Goal: Task Accomplishment & Management: Complete application form

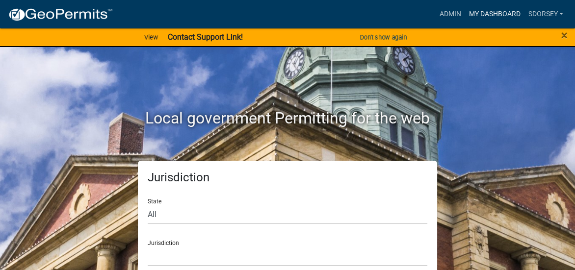
click at [509, 17] on link "My Dashboard" at bounding box center [494, 14] width 59 height 19
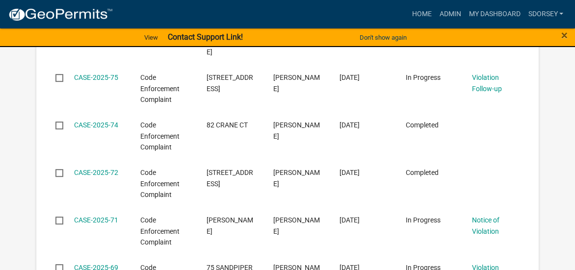
scroll to position [589, 0]
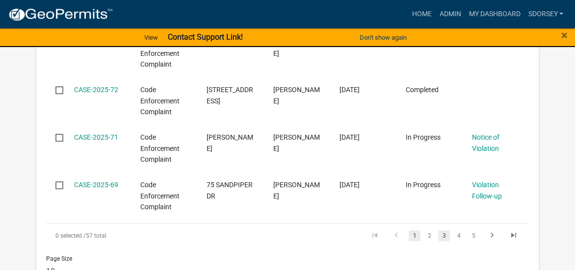
click at [443, 231] on link "3" at bounding box center [444, 236] width 12 height 11
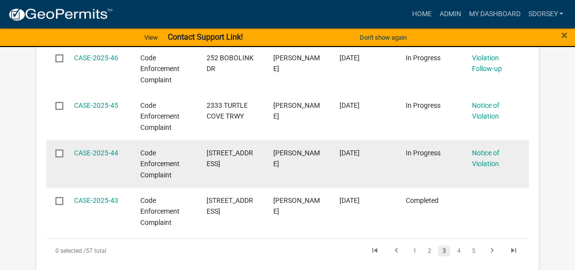
scroll to position [621, 0]
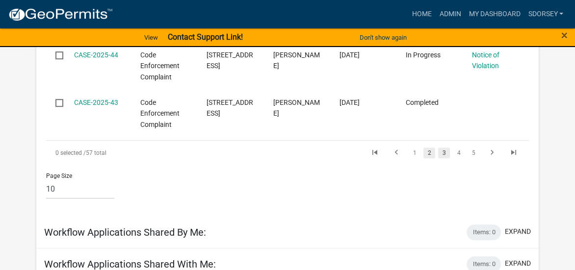
click at [430, 155] on link "2" at bounding box center [429, 153] width 12 height 11
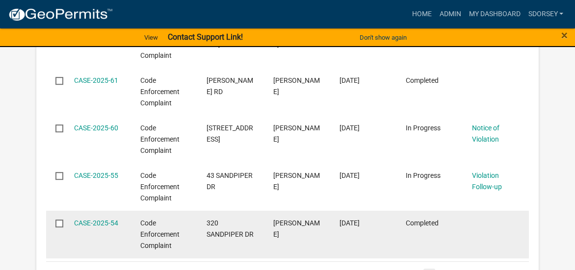
scroll to position [522, 0]
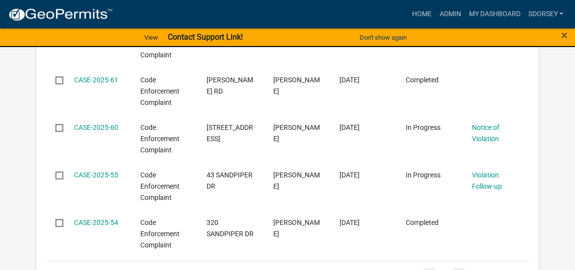
click at [460, 268] on link "4" at bounding box center [459, 273] width 12 height 11
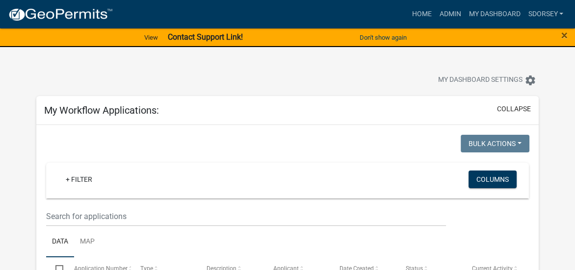
scroll to position [49, 0]
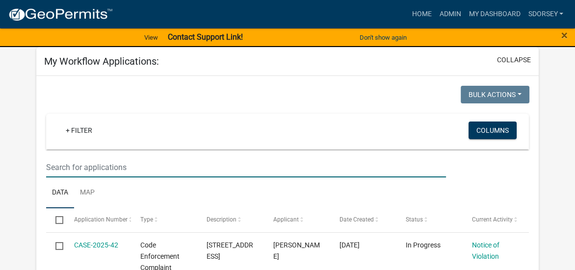
click at [109, 167] on input "text" at bounding box center [246, 167] width 400 height 20
click at [82, 131] on link "+ Filter" at bounding box center [79, 131] width 42 height 18
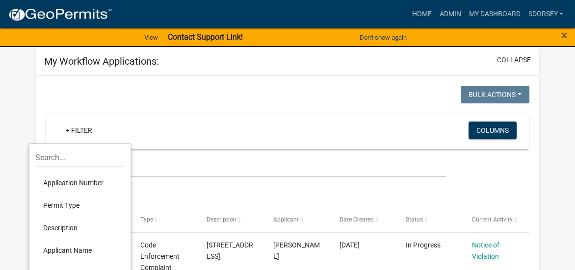
click at [80, 180] on li "Application Number" at bounding box center [80, 183] width 90 height 23
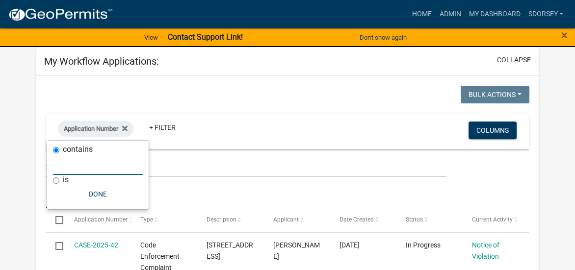
click at [87, 168] on input "text" at bounding box center [98, 165] width 90 height 20
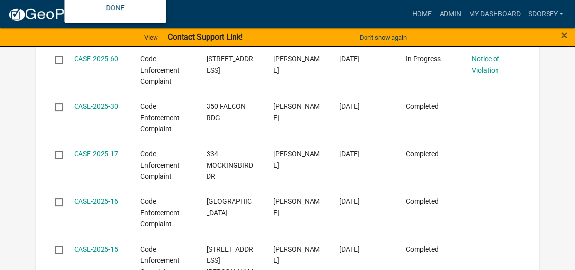
scroll to position [147, 0]
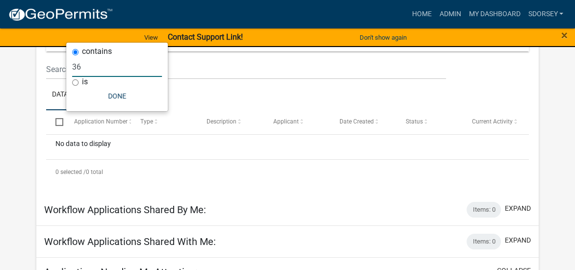
type input "3"
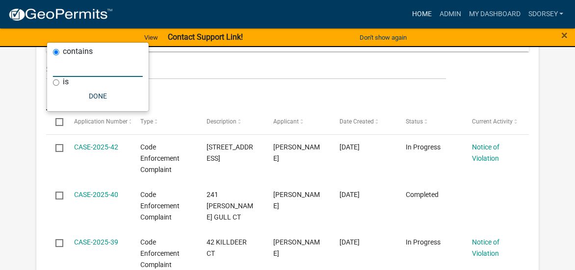
click at [418, 14] on link "Home" at bounding box center [421, 14] width 27 height 19
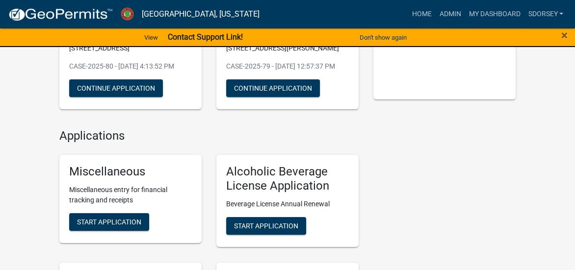
scroll to position [147, 0]
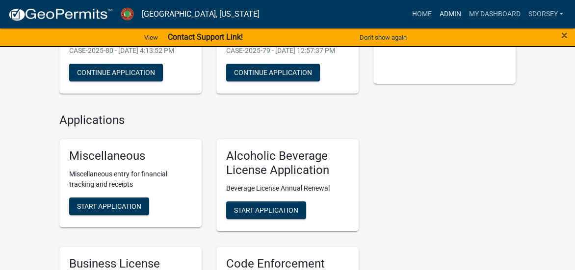
click at [449, 15] on link "Admin" at bounding box center [449, 14] width 29 height 19
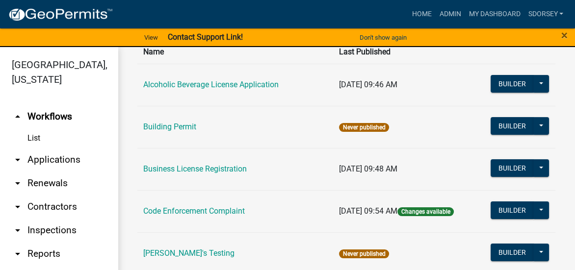
scroll to position [98, 0]
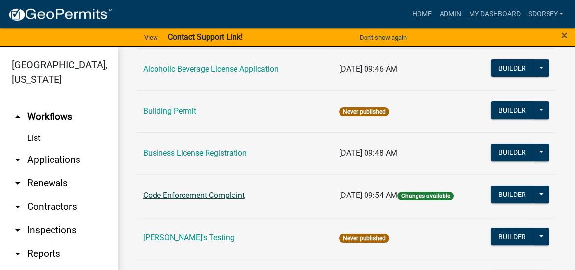
click at [210, 197] on link "Code Enforcement Complaint" at bounding box center [194, 195] width 102 height 9
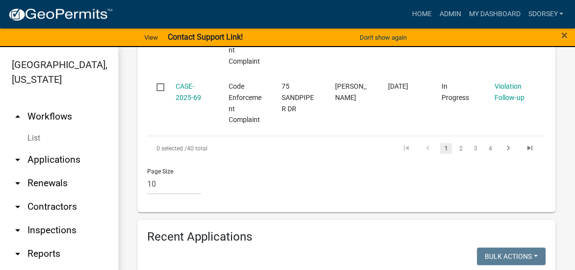
scroll to position [883, 0]
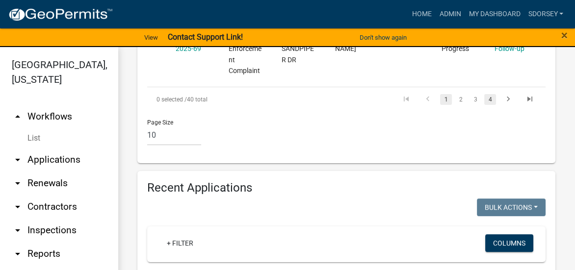
click at [484, 105] on link "4" at bounding box center [490, 99] width 12 height 11
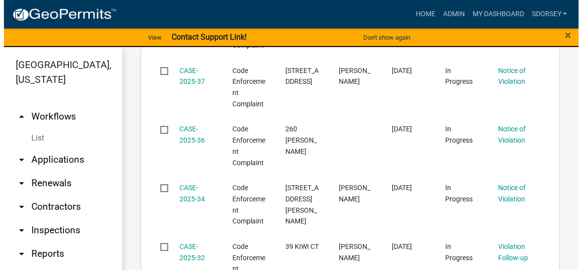
scroll to position [491, 0]
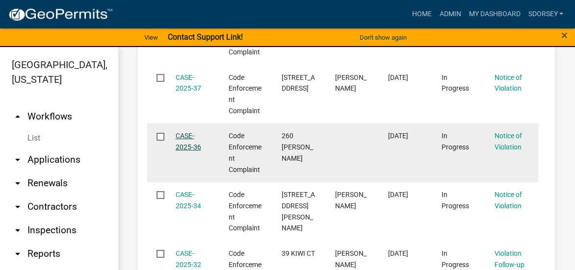
click at [183, 151] on link "CASE-2025-36" at bounding box center [189, 141] width 26 height 19
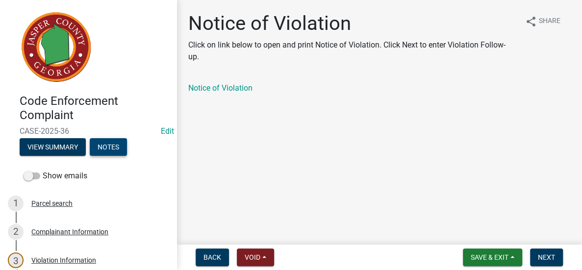
click at [105, 147] on button "Notes" at bounding box center [108, 147] width 37 height 18
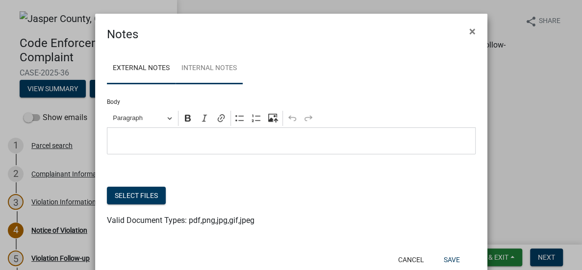
click at [211, 64] on link "Internal Notes" at bounding box center [209, 68] width 67 height 31
click at [163, 67] on link "External Notes" at bounding box center [141, 68] width 69 height 31
click at [469, 30] on span "×" at bounding box center [472, 32] width 6 height 14
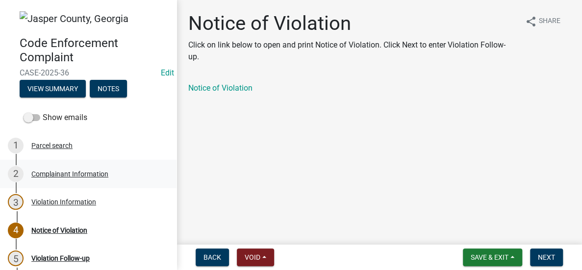
click at [80, 171] on div "Complainant Information" at bounding box center [69, 174] width 77 height 7
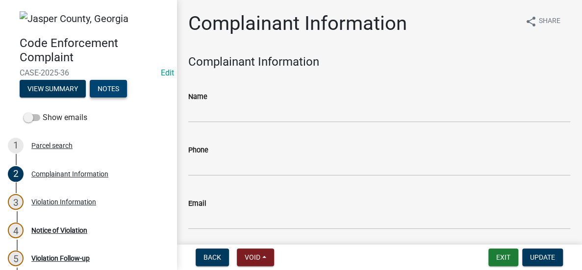
click at [117, 87] on button "Notes" at bounding box center [108, 89] width 37 height 18
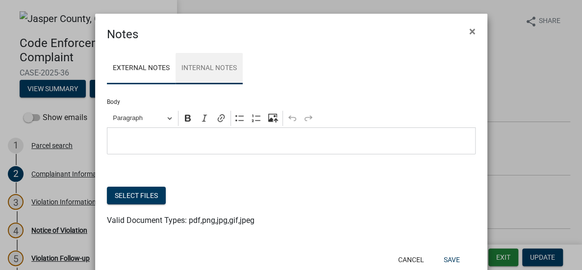
click at [228, 71] on link "Internal Notes" at bounding box center [209, 68] width 67 height 31
click at [153, 72] on link "External Notes" at bounding box center [141, 68] width 69 height 31
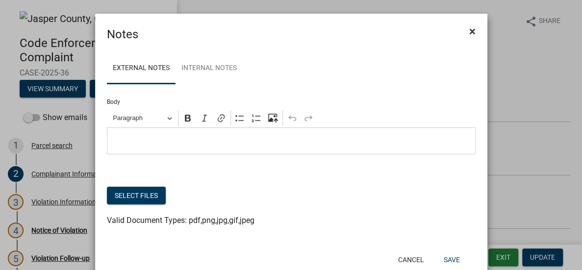
click at [472, 30] on button "×" at bounding box center [473, 31] width 22 height 27
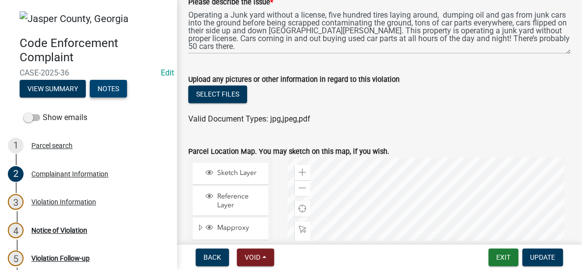
scroll to position [441, 0]
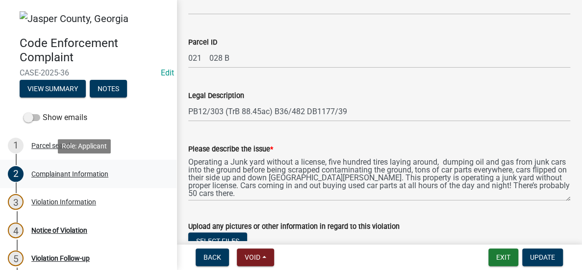
click at [58, 171] on div "Complainant Information" at bounding box center [69, 174] width 77 height 7
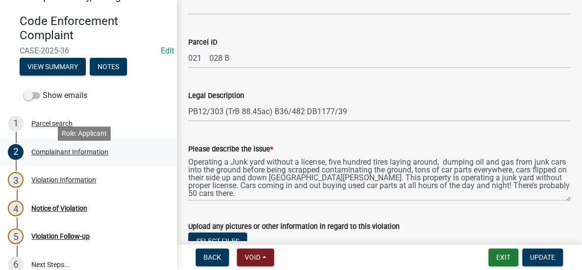
scroll to position [34, 0]
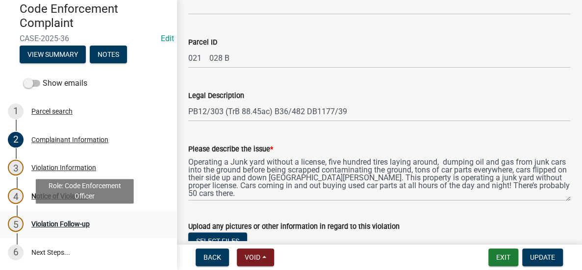
click at [64, 221] on div "Violation Follow-up" at bounding box center [60, 224] width 58 height 7
click at [64, 222] on div "Violation Follow-up" at bounding box center [60, 224] width 58 height 7
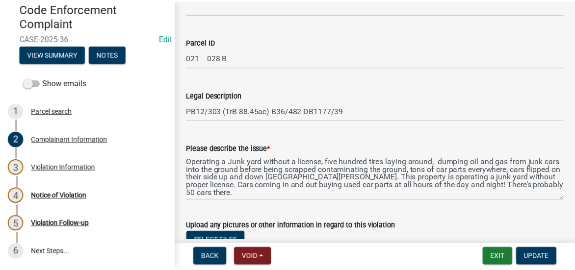
scroll to position [294, 0]
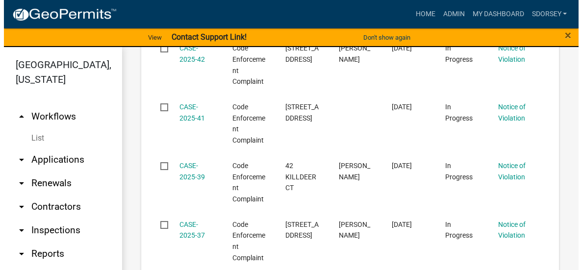
scroll to position [491, 0]
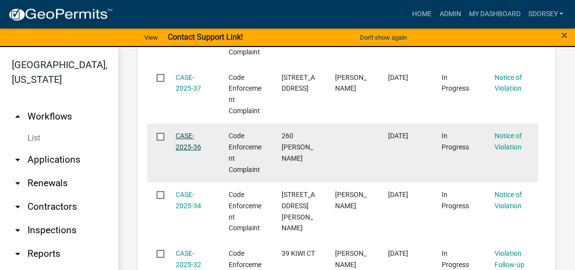
click at [193, 151] on link "CASE-2025-36" at bounding box center [189, 141] width 26 height 19
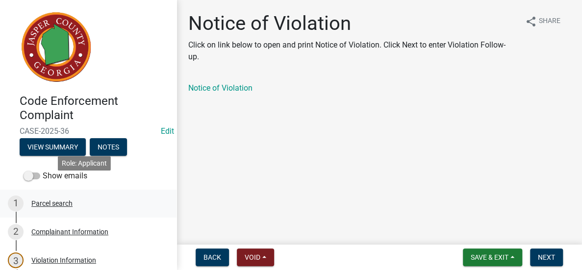
scroll to position [92, 0]
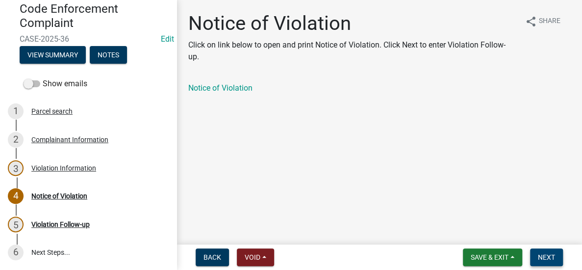
click at [553, 256] on span "Next" at bounding box center [546, 258] width 17 height 8
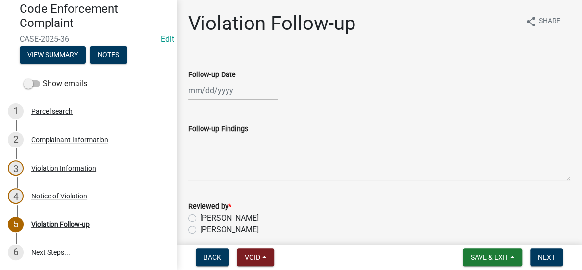
select select "9"
select select "2025"
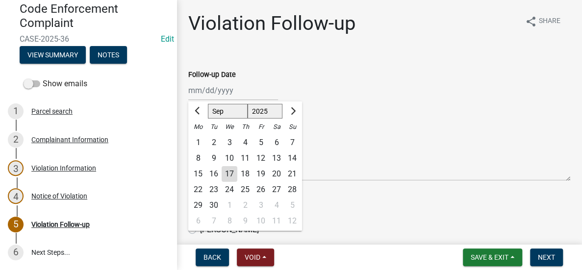
click at [230, 90] on div "[PERSON_NAME] Feb Mar Apr [PERSON_NAME][DATE] Oct Nov [DATE] 1526 1527 1528 152…" at bounding box center [233, 90] width 90 height 20
click at [229, 174] on div "17" at bounding box center [230, 174] width 16 height 16
type input "[DATE]"
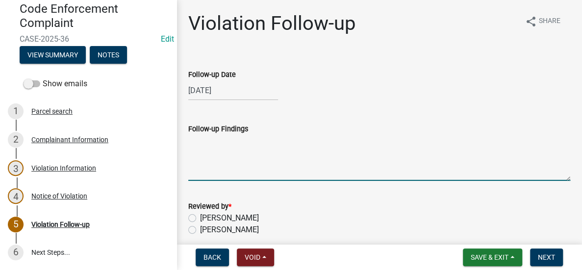
click at [229, 157] on textarea "Follow-up Findings" at bounding box center [379, 158] width 382 height 46
click at [320, 145] on textarea "Citations issued to [PERSON_NAME]" at bounding box center [379, 158] width 382 height 46
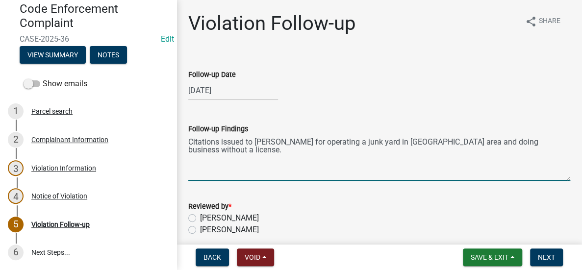
type textarea "Citations issued to [PERSON_NAME] for operating a junk yard in [GEOGRAPHIC_DATA…"
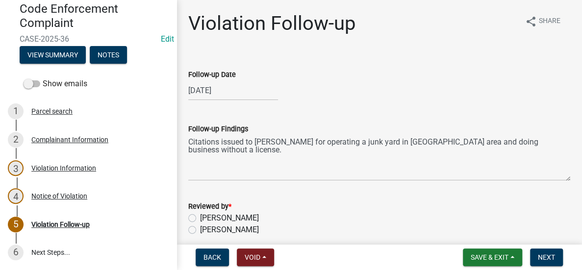
click at [200, 230] on label "[PERSON_NAME]" at bounding box center [229, 230] width 59 height 12
click at [200, 230] on input "[PERSON_NAME]" at bounding box center [203, 227] width 6 height 6
radio input "true"
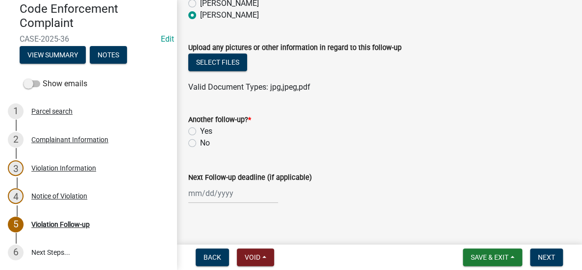
scroll to position [224, 0]
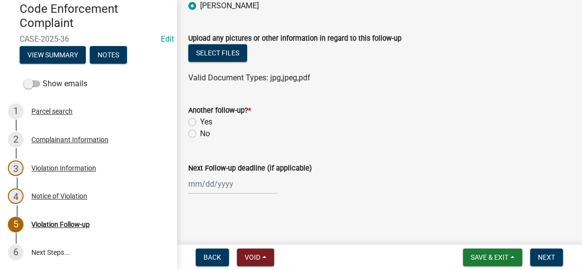
click at [200, 134] on label "No" at bounding box center [205, 134] width 10 height 12
click at [200, 134] on input "No" at bounding box center [203, 131] width 6 height 6
radio input "true"
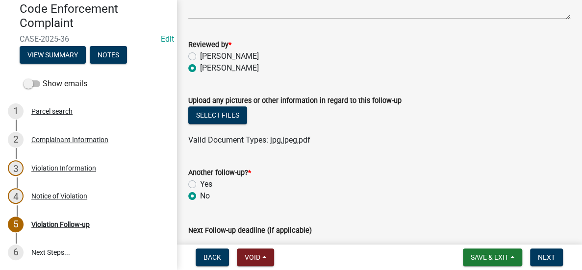
scroll to position [28, 0]
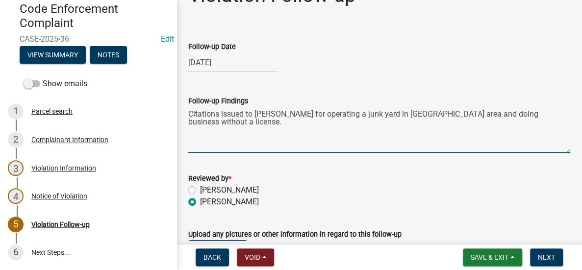
click at [271, 131] on textarea "Citations issued to [PERSON_NAME] for operating a junk yard in [GEOGRAPHIC_DATA…" at bounding box center [379, 130] width 382 height 46
type textarea "Citations issued to [PERSON_NAME] for operating a junk yard in [GEOGRAPHIC_DATA…"
click at [549, 256] on span "Next" at bounding box center [546, 258] width 17 height 8
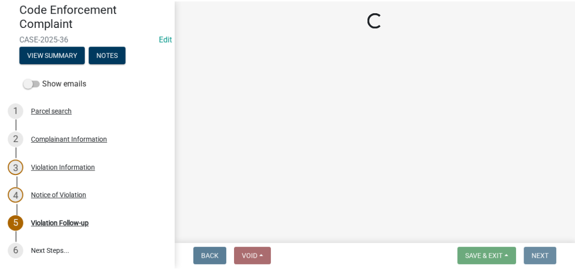
scroll to position [0, 0]
